Goal: Download file/media

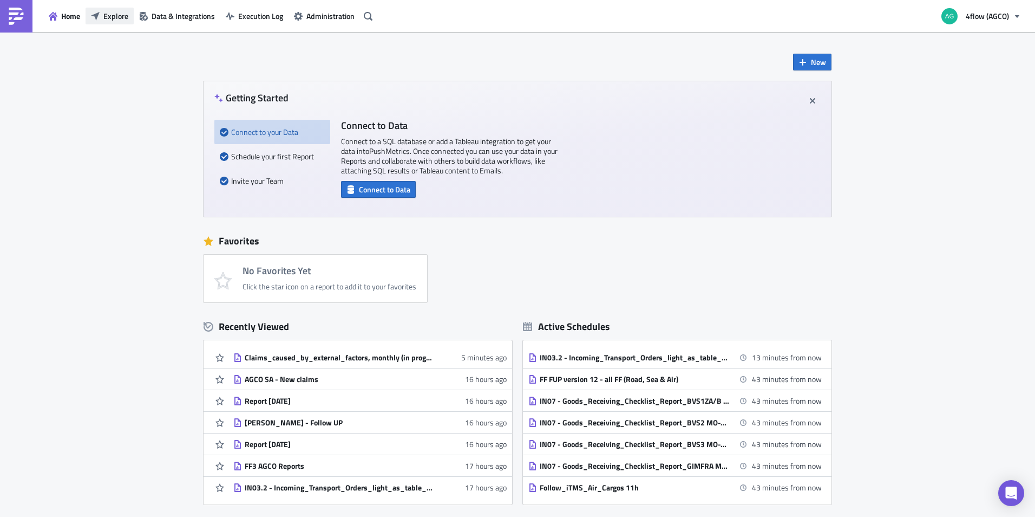
click at [128, 14] on button "Explore" at bounding box center [110, 16] width 48 height 17
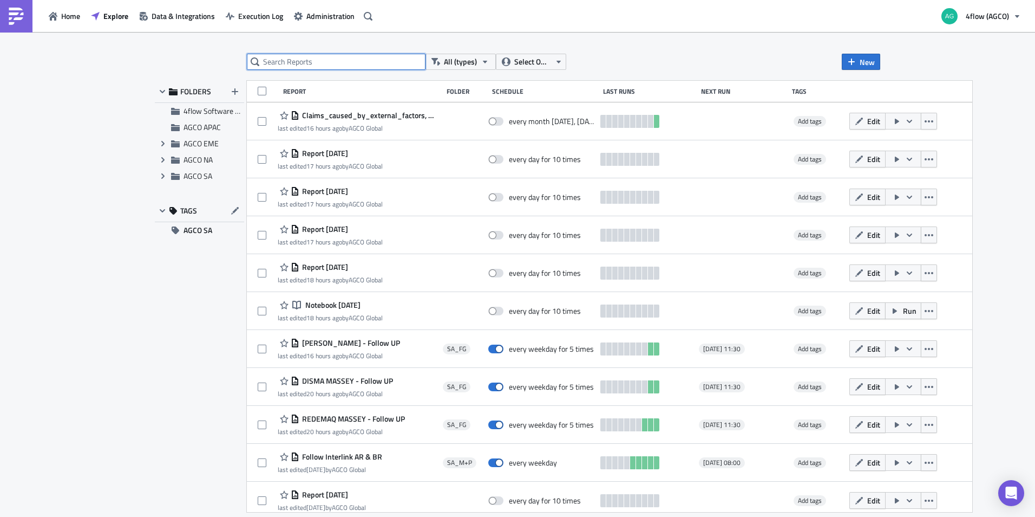
click at [293, 62] on input "text" at bounding box center [336, 62] width 179 height 16
paste input "FF FUP-2025"
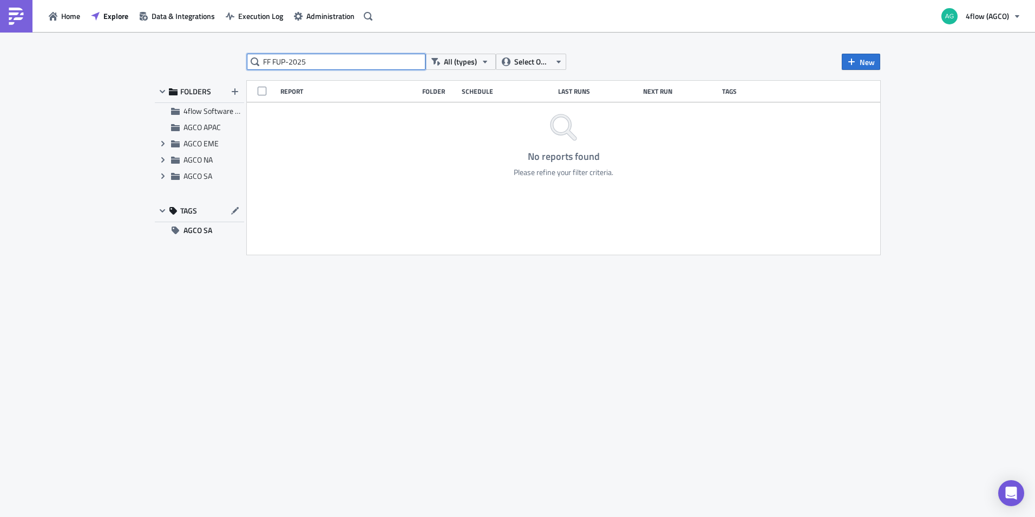
drag, startPoint x: 324, startPoint y: 66, endPoint x: 187, endPoint y: 61, distance: 137.1
click at [187, 61] on div "FF FUP-2025 All (types) Select Owner New FOLDERS 4flow Software KAM AGCO APAC E…" at bounding box center [517, 275] width 736 height 443
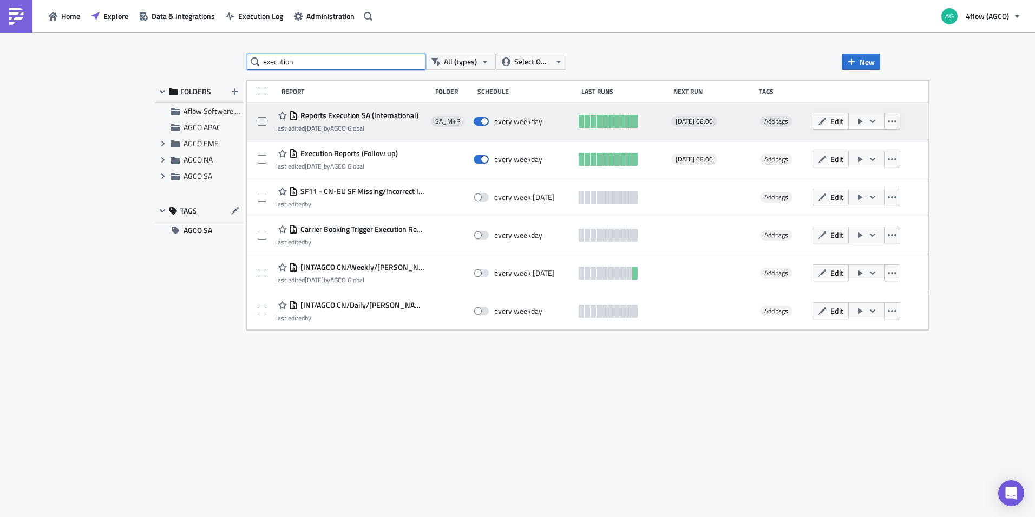
type input "execution"
click at [338, 115] on span "Reports Execution SA (International)" at bounding box center [358, 115] width 121 height 10
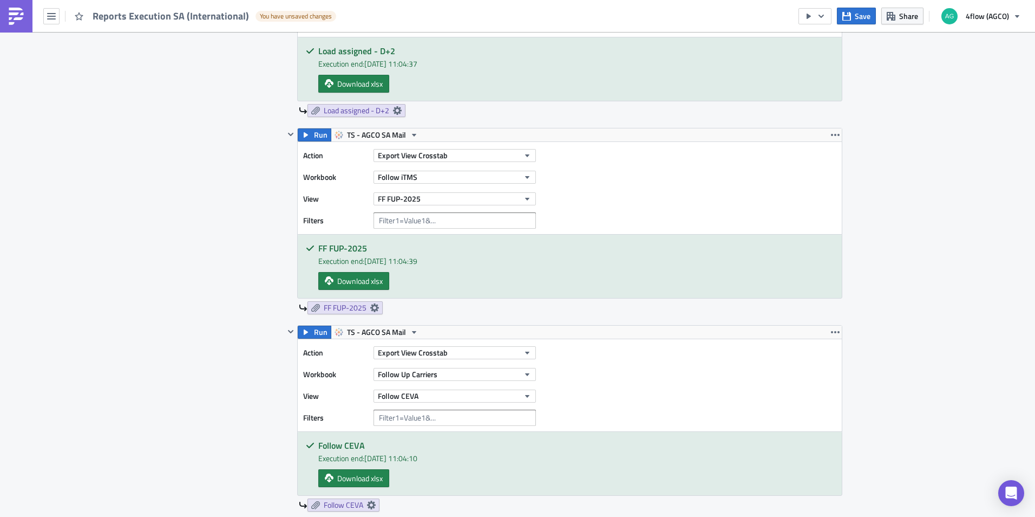
scroll to position [650, 0]
click at [670, 201] on div "Action Export View Crosstab Workbook Follow iTMS View FF FUP-2025 Filters" at bounding box center [570, 187] width 544 height 92
click at [675, 247] on h5 "FF FUP-2025" at bounding box center [576, 247] width 516 height 9
click at [661, 262] on div "Execution end: [DATE] 11:04:39" at bounding box center [576, 260] width 516 height 11
click at [669, 198] on div "Action Export View Crosstab Workbook Follow iTMS View FF FUP-2025 Filters" at bounding box center [570, 187] width 544 height 92
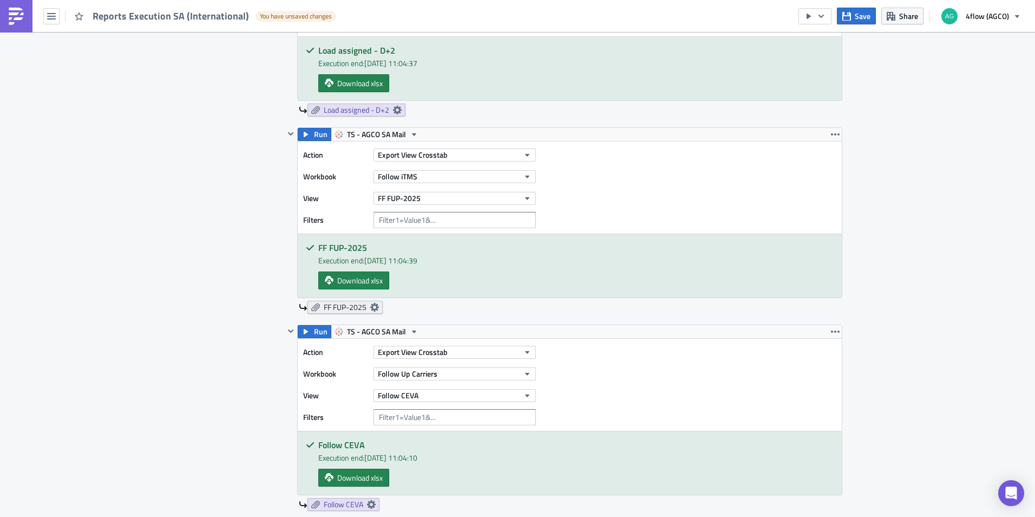
click at [374, 305] on icon at bounding box center [374, 307] width 9 height 9
click at [831, 136] on icon "button" at bounding box center [835, 134] width 9 height 9
click at [632, 190] on div "Action Export View Crosstab Workbook Follow iTMS View FF FUP-2025 Filters" at bounding box center [570, 187] width 544 height 92
click at [381, 134] on span "TS - AGCO SA Mail" at bounding box center [376, 134] width 59 height 13
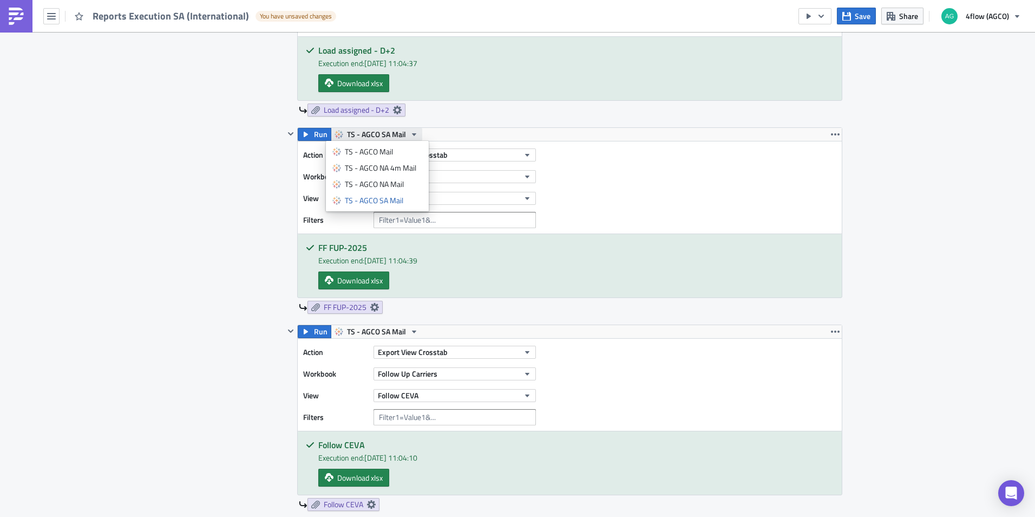
click at [381, 134] on span "TS - AGCO SA Mail" at bounding box center [376, 134] width 59 height 13
click at [643, 184] on div "Action Export View Crosstab Workbook Follow iTMS View FF FUP-2025 Filters" at bounding box center [570, 187] width 544 height 92
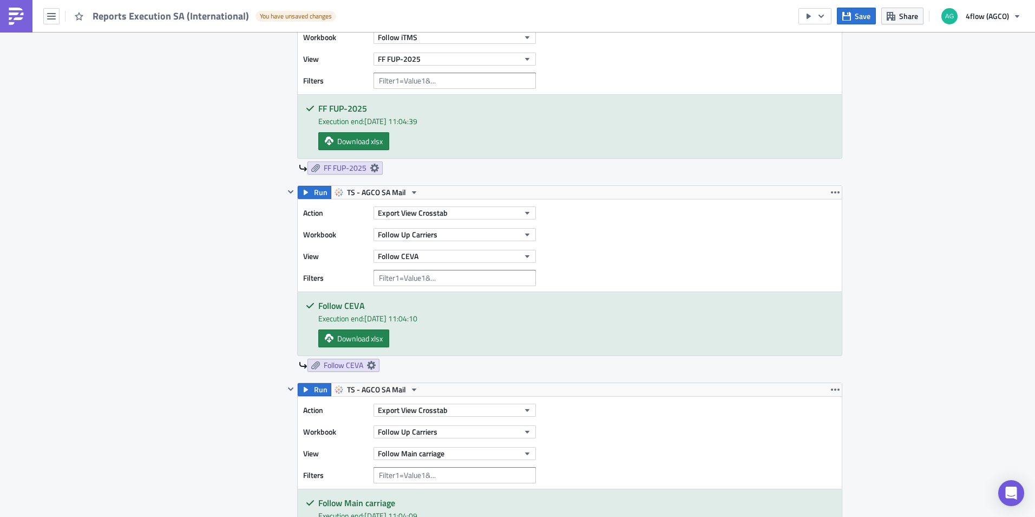
scroll to position [758, 0]
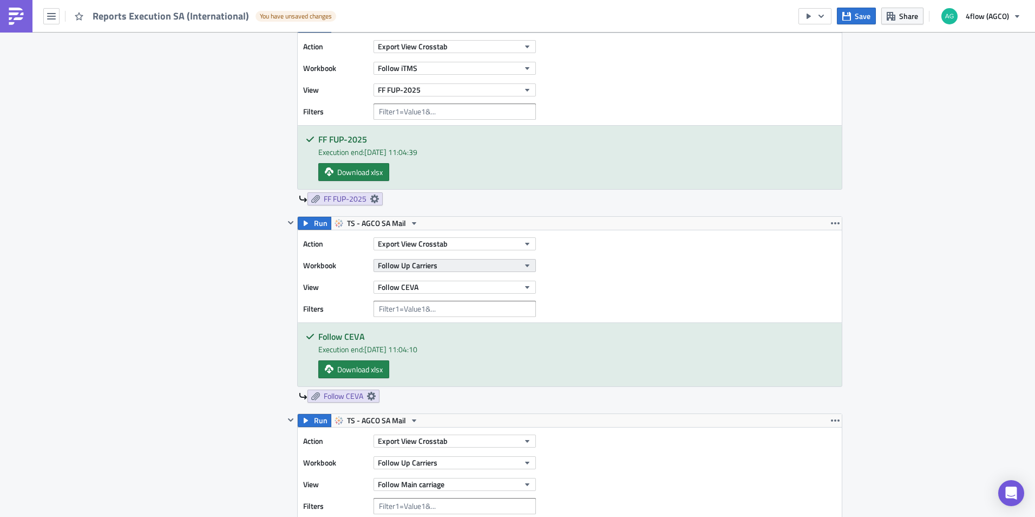
click at [406, 270] on span "Follow Up Carriers" at bounding box center [408, 264] width 60 height 11
click at [949, 276] on div "SA_M+P Execution Log Edit " Reports Execution SA (International) " Draft Settin…" at bounding box center [517, 476] width 1035 height 2404
click at [466, 243] on button "Export View Crosstab" at bounding box center [455, 243] width 162 height 13
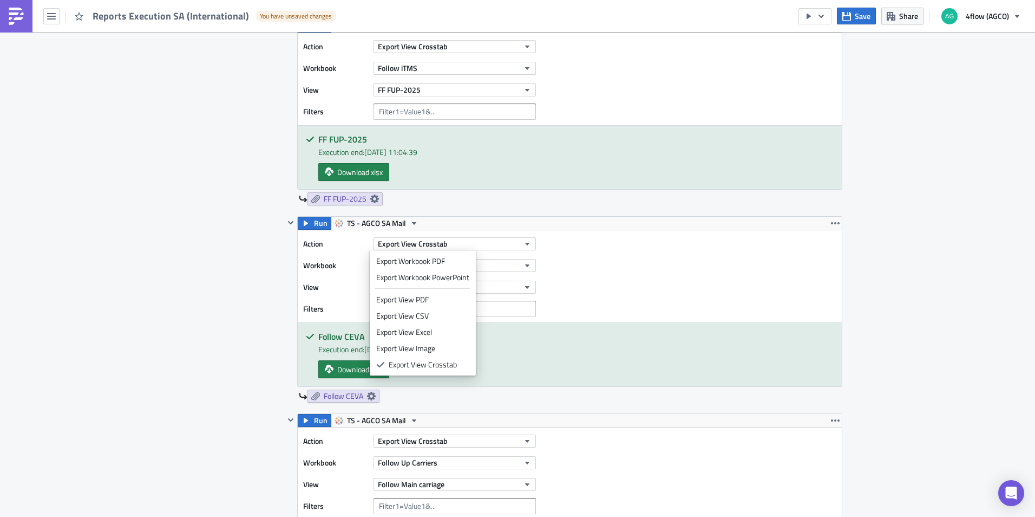
click at [645, 283] on div "Action Export View Crosstab Workbook Follow Up Carriers View Follow CEVA Filters" at bounding box center [570, 276] width 544 height 92
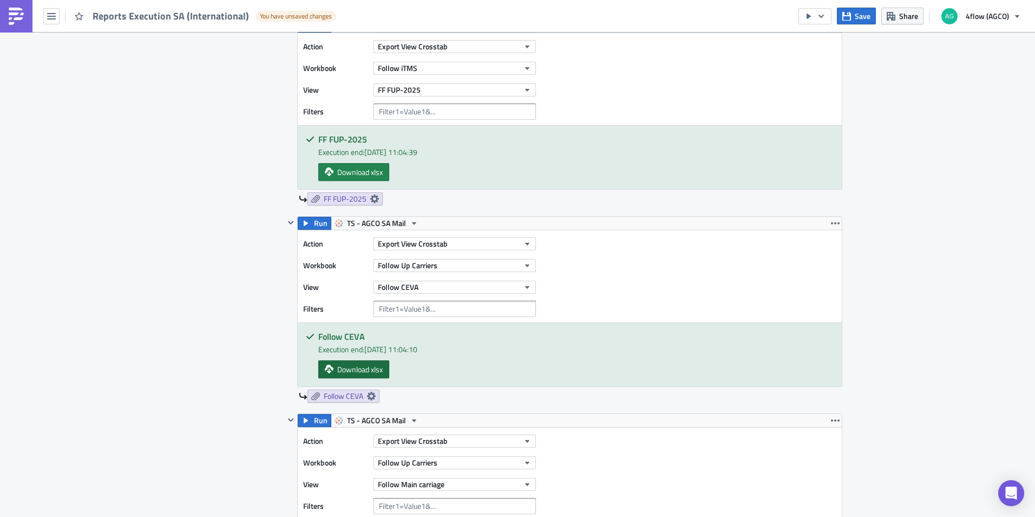
click at [369, 364] on span "Download xlsx" at bounding box center [359, 368] width 45 height 11
click at [957, 124] on div "SA_M+P Execution Log Edit " Reports Execution SA (International) " Draft Settin…" at bounding box center [517, 476] width 1035 height 2404
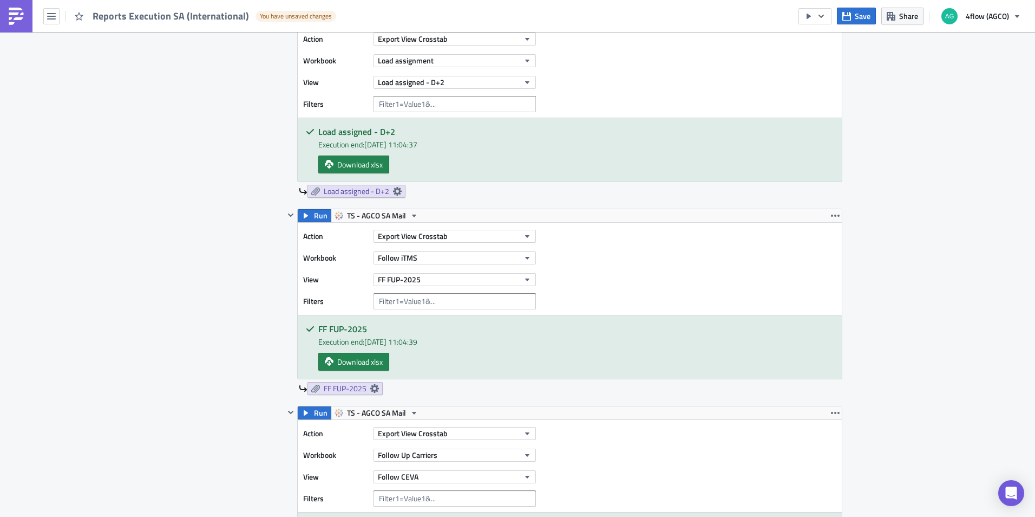
scroll to position [542, 0]
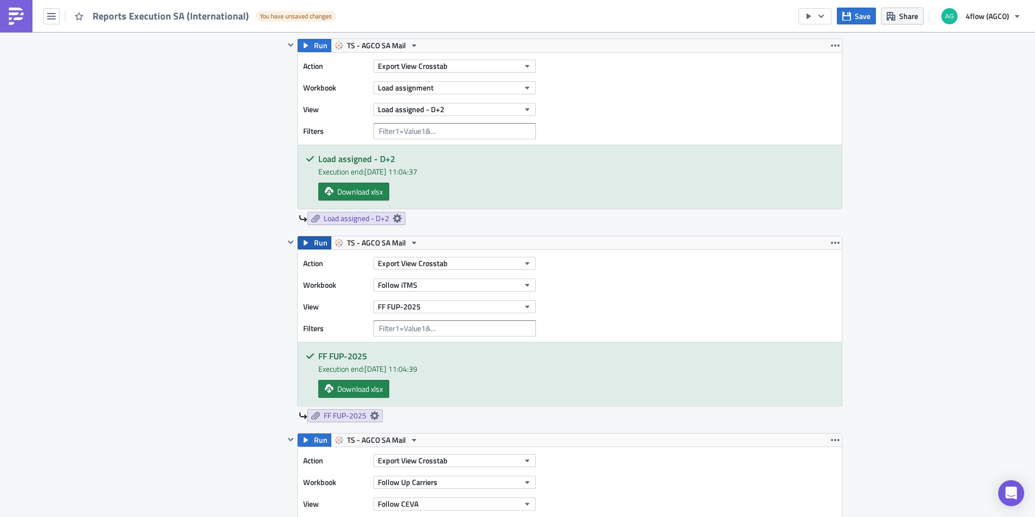
click at [314, 243] on span "Run" at bounding box center [321, 242] width 14 height 13
click at [525, 305] on icon "button" at bounding box center [527, 306] width 4 height 3
click at [633, 309] on div "Action Export View Crosstab Workbook Follow iTMS View FF FUP-2025 Filters Open …" at bounding box center [570, 296] width 544 height 92
